Goal: Task Accomplishment & Management: Use online tool/utility

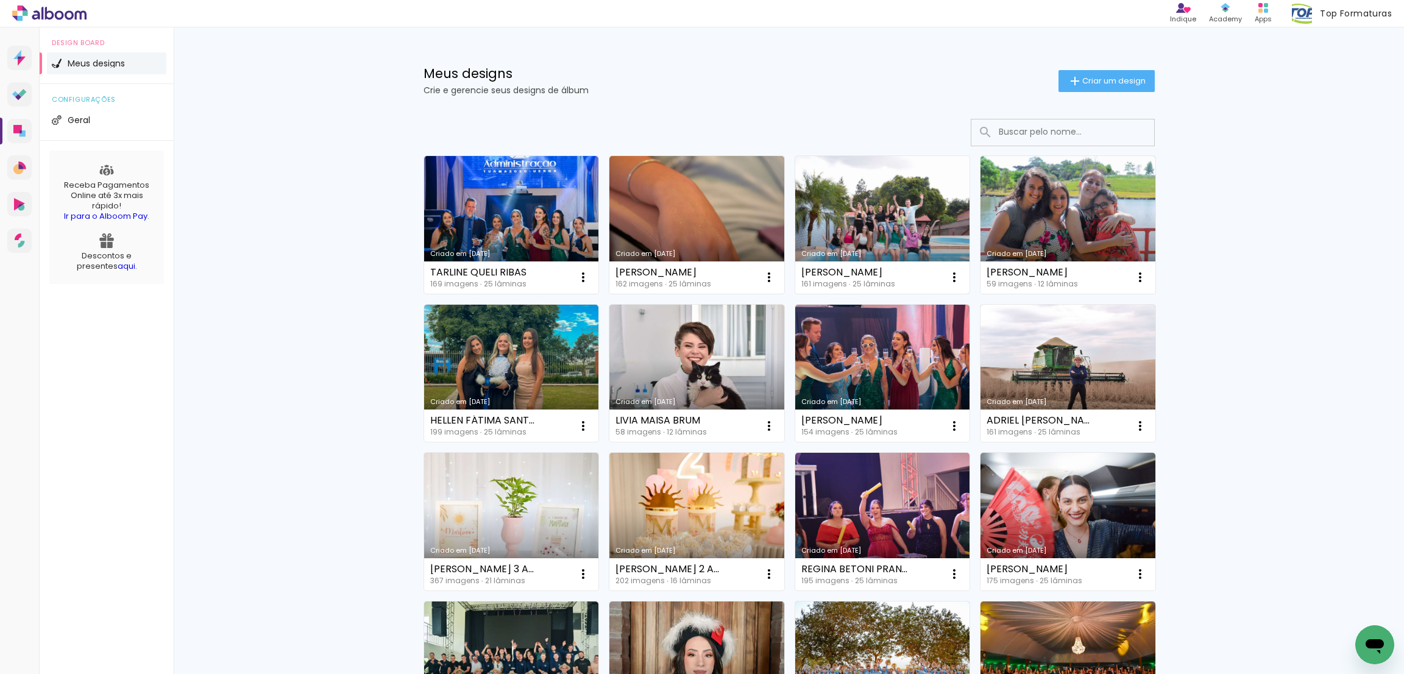
click at [903, 219] on link "Criado em [DATE]" at bounding box center [882, 225] width 175 height 138
